Goal: Understand process/instructions: Learn how to perform a task or action

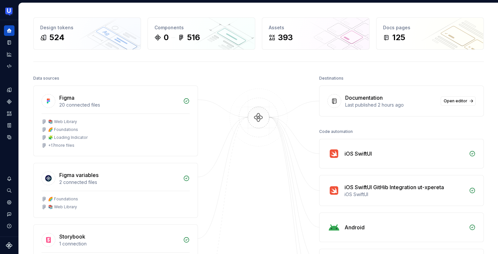
scroll to position [32, 0]
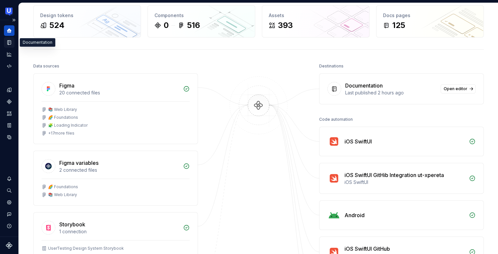
click at [10, 43] on icon "Documentation" at bounding box center [10, 43] width 3 height 4
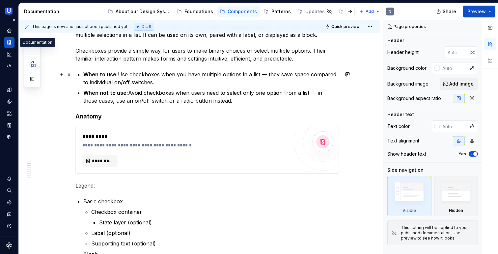
scroll to position [39, 0]
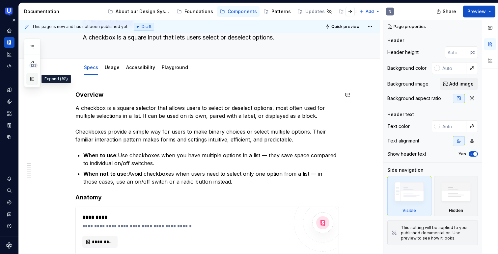
click at [32, 82] on button "button" at bounding box center [32, 79] width 12 height 12
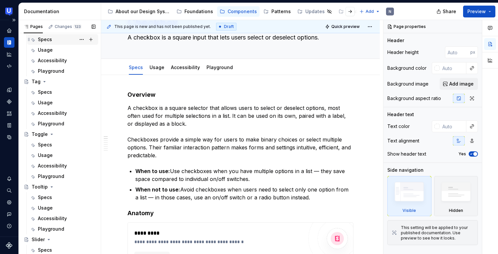
scroll to position [111, 0]
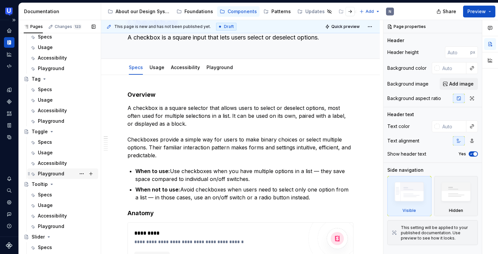
click at [57, 175] on div "Playground" at bounding box center [51, 173] width 26 height 7
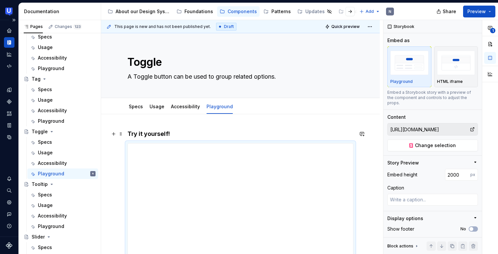
click at [201, 132] on h4 "Try it yourself!" at bounding box center [240, 134] width 226 height 8
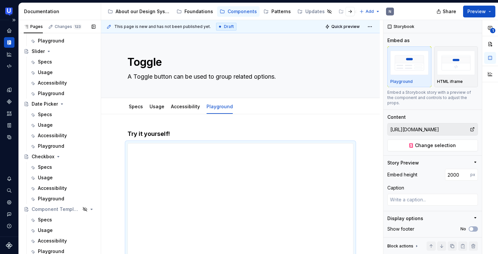
scroll to position [297, 0]
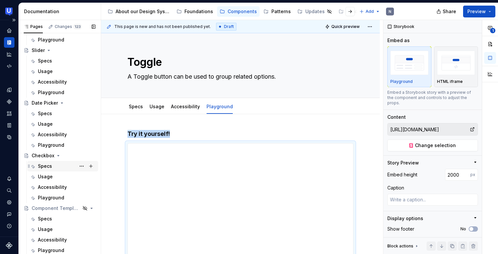
click at [53, 169] on div "Specs" at bounding box center [67, 166] width 58 height 9
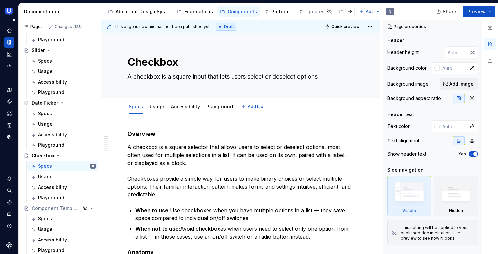
type textarea "*"
